Goal: Information Seeking & Learning: Learn about a topic

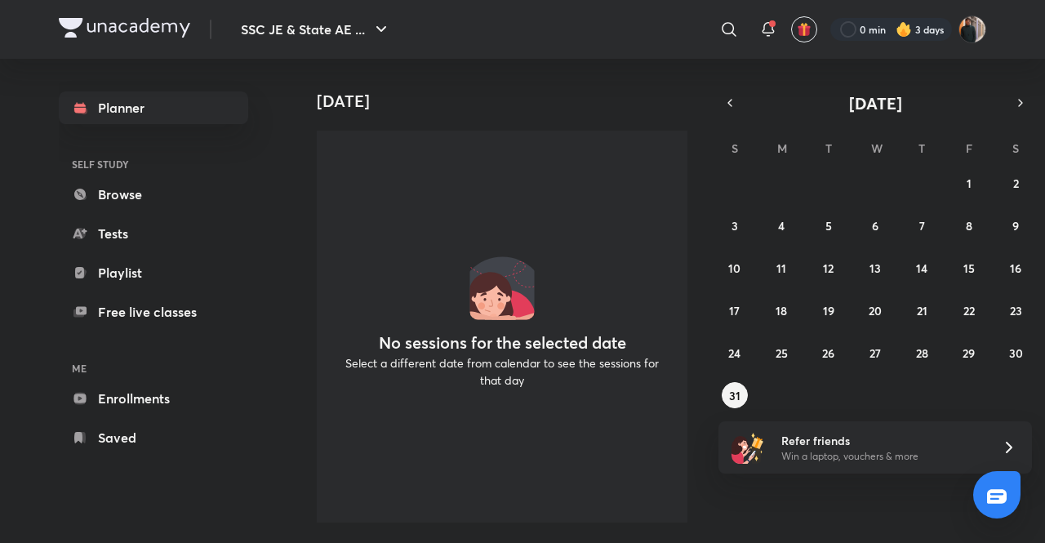
click at [343, 4] on div "SSC JE & State AE ... ​ 0 min 3 days" at bounding box center [523, 29] width 928 height 59
click at [376, 22] on icon "button" at bounding box center [382, 30] width 20 height 20
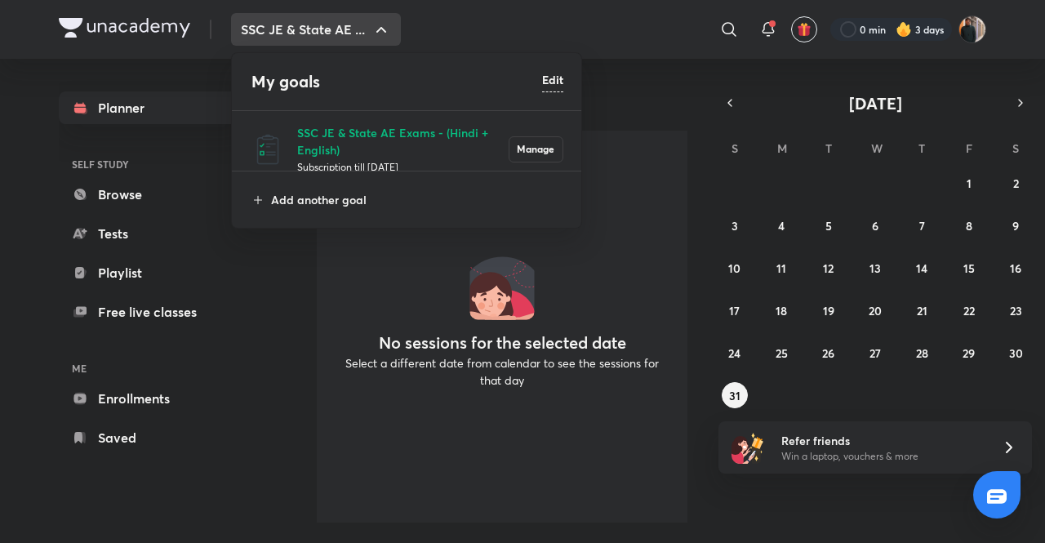
click at [376, 22] on div at bounding box center [522, 271] width 1045 height 543
